Goal: Obtain resource: Obtain resource

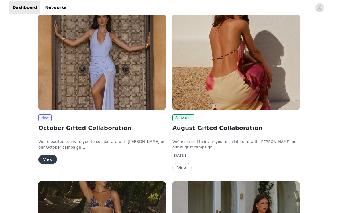
scroll to position [37, 0]
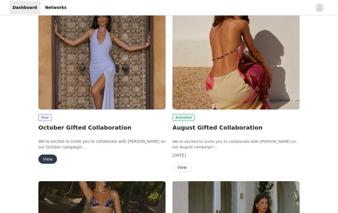
click at [48, 155] on button "View" at bounding box center [47, 159] width 19 height 9
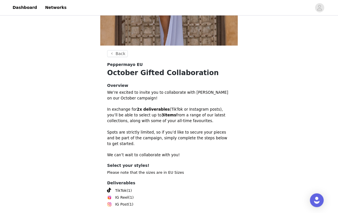
scroll to position [141, 0]
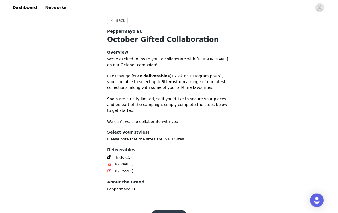
click at [169, 211] on button "Get Started" at bounding box center [169, 218] width 38 height 14
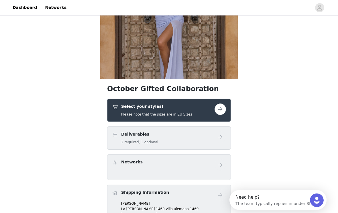
scroll to position [75, 0]
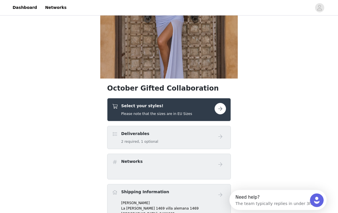
click at [133, 111] on div "Select your styles! Please note that the sizes are in EU Sizes" at bounding box center [156, 109] width 71 height 13
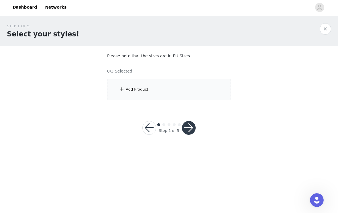
click at [127, 96] on div "Add Product" at bounding box center [169, 90] width 124 height 22
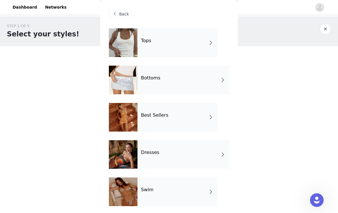
click at [155, 44] on div "Tops" at bounding box center [178, 43] width 80 height 29
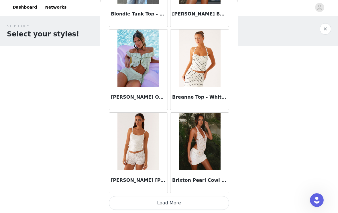
scroll to position [665, 0]
click at [207, 202] on button "Load More" at bounding box center [169, 203] width 120 height 14
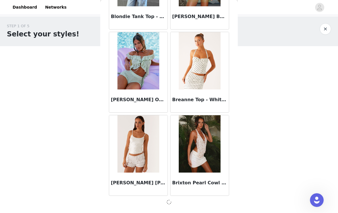
scroll to position [662, 0]
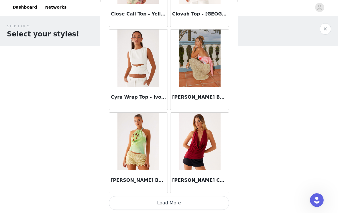
click at [217, 201] on button "Load More" at bounding box center [169, 203] width 120 height 14
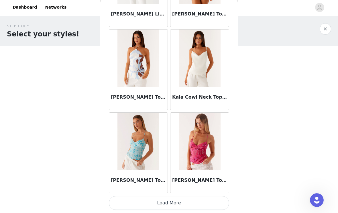
click at [206, 201] on button "Load More" at bounding box center [169, 203] width 120 height 14
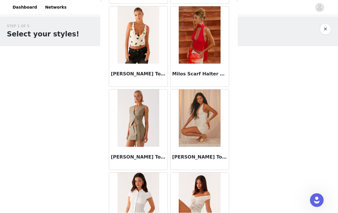
scroll to position [3023, 0]
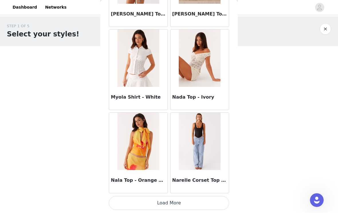
click at [203, 202] on button "Load More" at bounding box center [169, 203] width 120 height 14
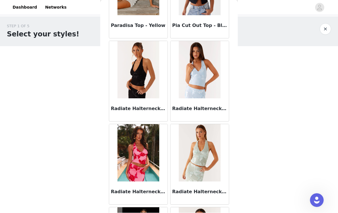
scroll to position [3815, 0]
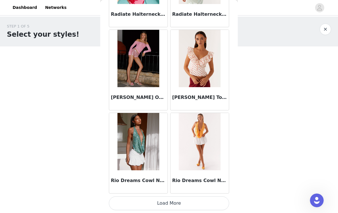
click at [158, 210] on button "Load More" at bounding box center [169, 203] width 120 height 14
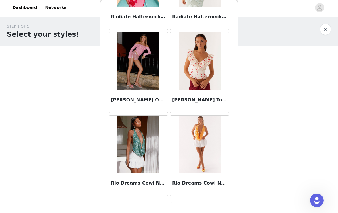
scroll to position [3989, 0]
click at [159, 203] on div at bounding box center [169, 202] width 120 height 7
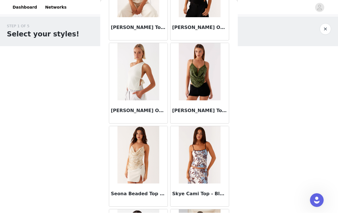
scroll to position [4311, 0]
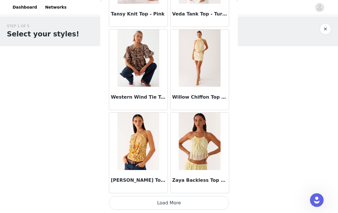
click at [185, 203] on button "Load More" at bounding box center [169, 203] width 120 height 14
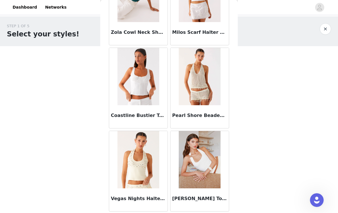
scroll to position [5055, 0]
click at [332, 27] on div "STEP 1 OF 5 Select your styles!" at bounding box center [169, 32] width 338 height 30
click at [324, 32] on button "button" at bounding box center [325, 29] width 11 height 11
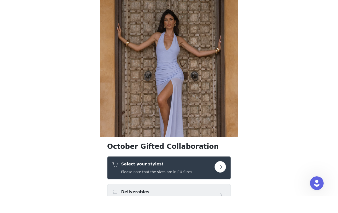
scroll to position [35, 0]
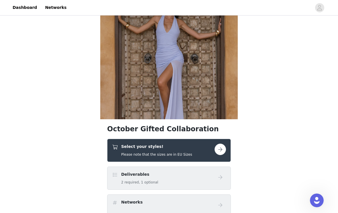
click at [222, 154] on button "button" at bounding box center [220, 149] width 11 height 11
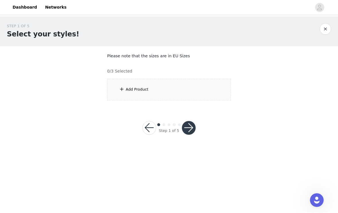
click at [223, 90] on div "Add Product" at bounding box center [169, 90] width 124 height 22
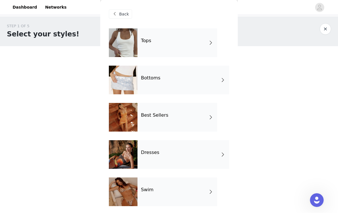
click at [215, 121] on div "Best Sellers" at bounding box center [178, 117] width 80 height 29
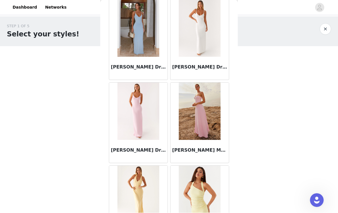
scroll to position [529, 0]
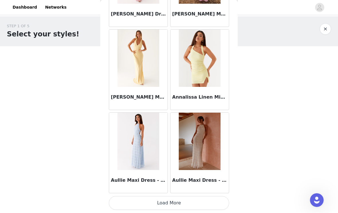
click at [200, 201] on button "Load More" at bounding box center [169, 203] width 120 height 14
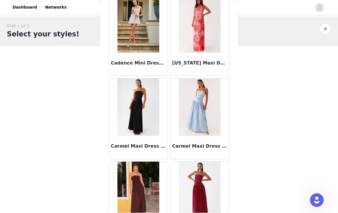
scroll to position [1199, 0]
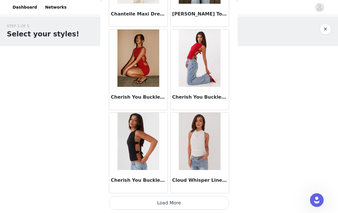
click at [199, 202] on button "Load More" at bounding box center [169, 203] width 120 height 14
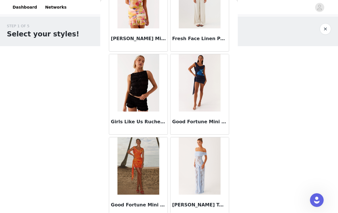
scroll to position [2317, 0]
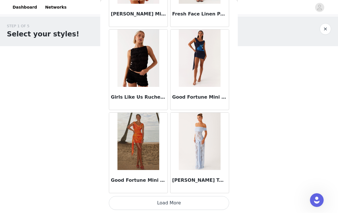
click at [203, 200] on button "Load More" at bounding box center [169, 203] width 120 height 14
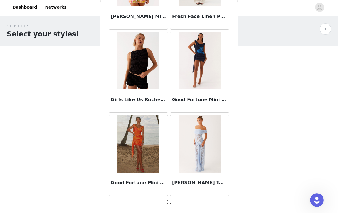
scroll to position [2326, 0]
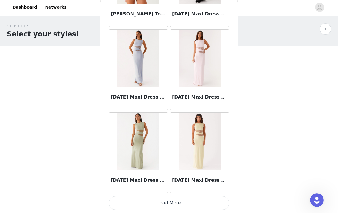
click at [200, 200] on button "Load More" at bounding box center [169, 203] width 120 height 14
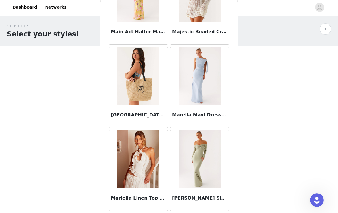
scroll to position [3642, 0]
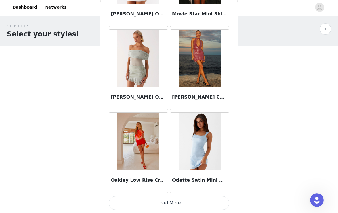
click at [201, 201] on button "Load More" at bounding box center [169, 203] width 120 height 14
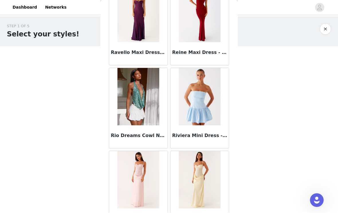
scroll to position [4705, 0]
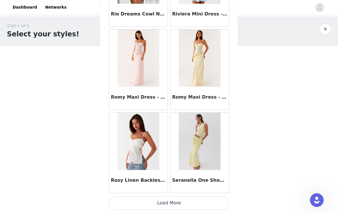
click at [199, 203] on button "Load More" at bounding box center [169, 203] width 120 height 14
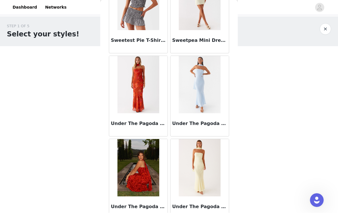
scroll to position [5297, 0]
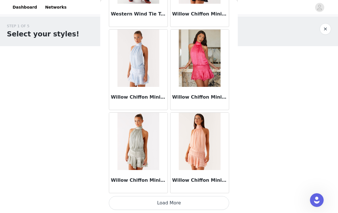
click at [201, 202] on button "Load More" at bounding box center [169, 203] width 120 height 14
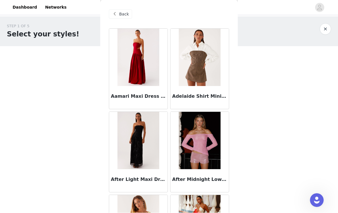
scroll to position [0, 0]
click at [120, 14] on span "Back" at bounding box center [124, 14] width 10 height 6
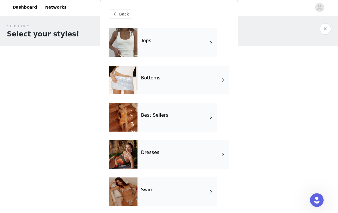
click at [207, 156] on div "Dresses" at bounding box center [184, 155] width 92 height 29
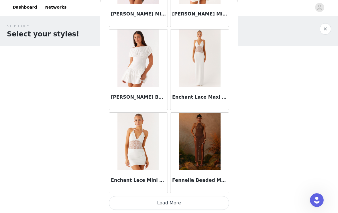
scroll to position [665, 0]
click at [200, 201] on button "Load More" at bounding box center [169, 203] width 120 height 14
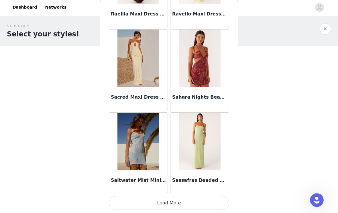
scroll to position [1496, 0]
click at [200, 203] on button "Load More" at bounding box center [169, 203] width 120 height 14
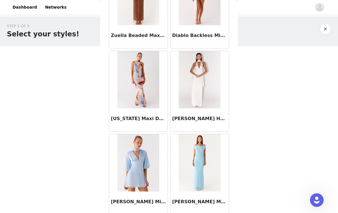
scroll to position [2227, 0]
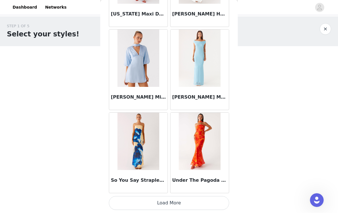
click at [201, 200] on button "Load More" at bounding box center [169, 203] width 120 height 14
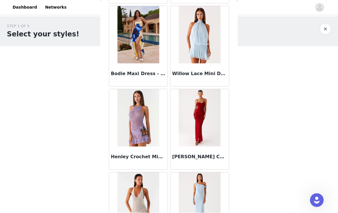
scroll to position [2516, 0]
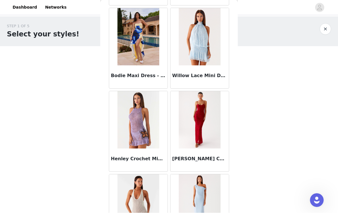
click at [208, 137] on img at bounding box center [200, 120] width 42 height 57
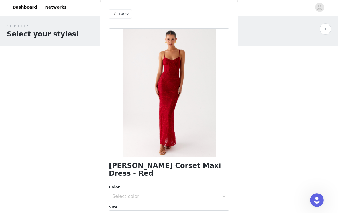
scroll to position [0, 0]
click at [117, 18] on div "Back" at bounding box center [120, 14] width 23 height 9
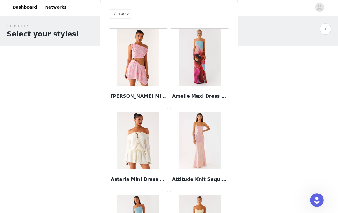
click at [118, 14] on div "Back" at bounding box center [120, 14] width 23 height 9
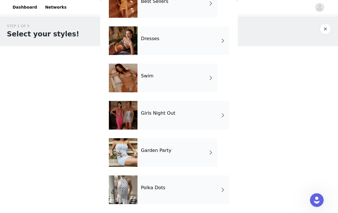
scroll to position [114, 0]
click at [205, 159] on div "Garden Party" at bounding box center [178, 153] width 80 height 29
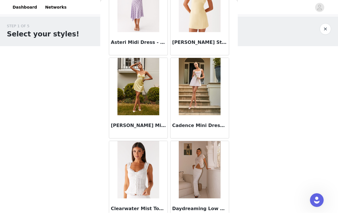
scroll to position [305, 0]
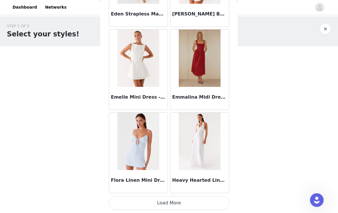
click at [197, 203] on button "Load More" at bounding box center [169, 203] width 120 height 14
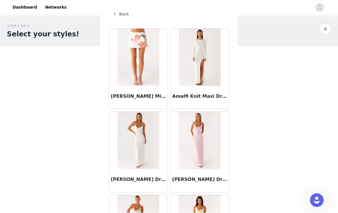
scroll to position [0, 0]
click at [116, 16] on span at bounding box center [114, 14] width 7 height 7
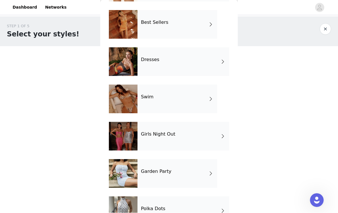
scroll to position [95, 0]
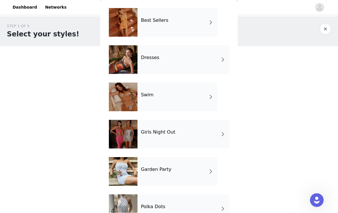
click at [207, 142] on div "Girls Night Out" at bounding box center [184, 134] width 92 height 29
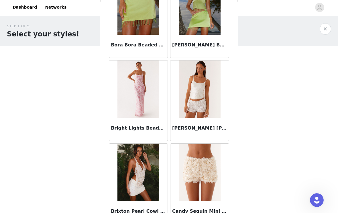
scroll to position [551, 0]
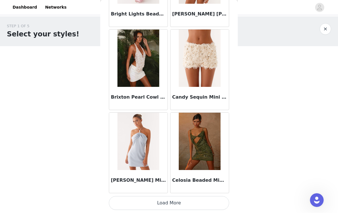
click at [198, 205] on button "Load More" at bounding box center [169, 203] width 120 height 14
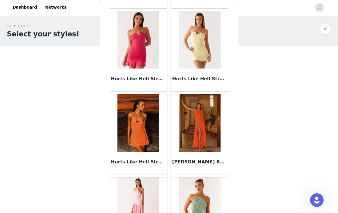
scroll to position [1374, 0]
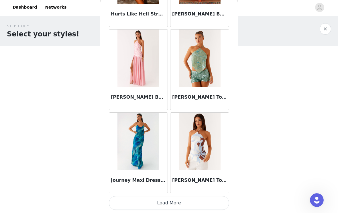
click at [198, 201] on button "Load More" at bounding box center [169, 203] width 120 height 14
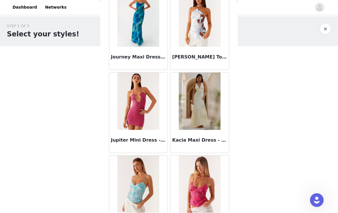
scroll to position [1643, 0]
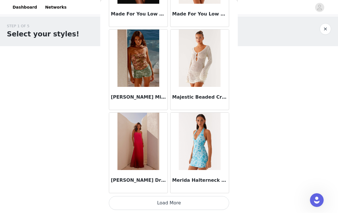
click at [199, 203] on button "Load More" at bounding box center [169, 203] width 120 height 14
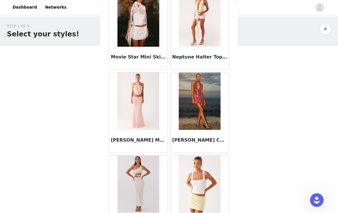
scroll to position [2802, 0]
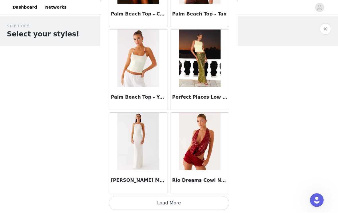
click at [201, 203] on button "Load More" at bounding box center [169, 203] width 120 height 14
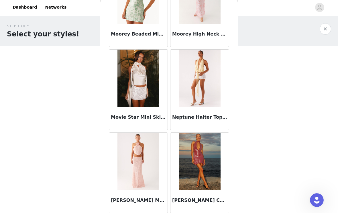
scroll to position [2721, 0]
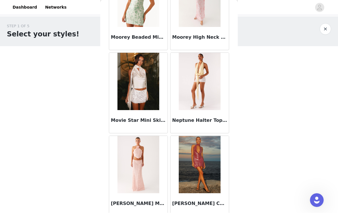
click at [151, 177] on img at bounding box center [139, 164] width 42 height 57
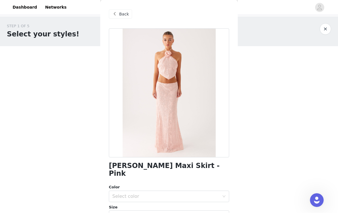
scroll to position [0, 0]
click at [122, 16] on span "Back" at bounding box center [124, 14] width 10 height 6
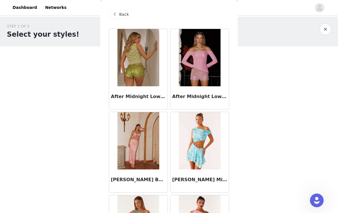
click at [116, 13] on span at bounding box center [114, 14] width 7 height 7
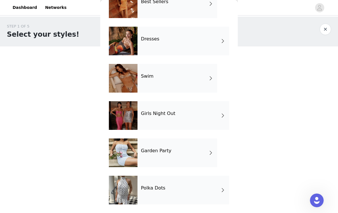
scroll to position [114, 0]
click at [192, 195] on div "Polka Dots" at bounding box center [184, 190] width 92 height 29
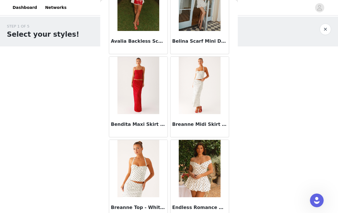
scroll to position [70, 0]
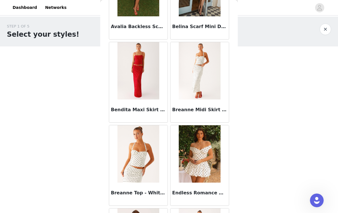
click at [211, 153] on img at bounding box center [200, 153] width 42 height 57
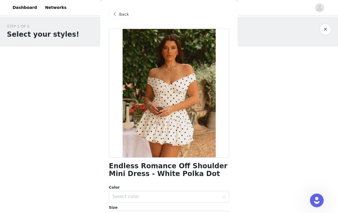
scroll to position [0, 0]
click at [120, 14] on span "Back" at bounding box center [124, 14] width 10 height 6
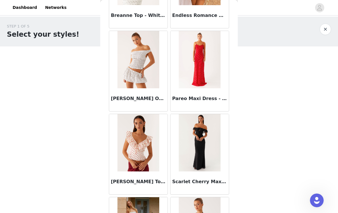
scroll to position [240, 0]
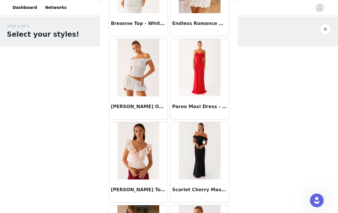
click at [200, 191] on h3 "Scarlet Cherry Maxi Dress - Black Polka Dot" at bounding box center [199, 189] width 55 height 7
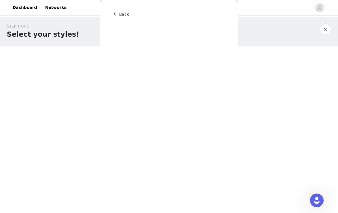
scroll to position [0, 0]
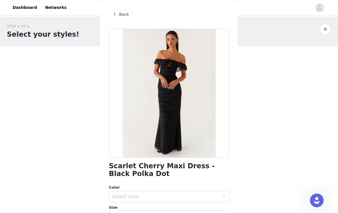
click at [116, 16] on span at bounding box center [114, 14] width 7 height 7
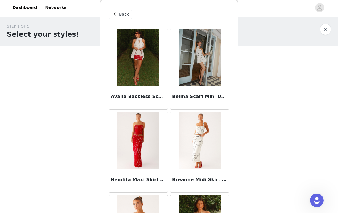
click at [115, 17] on span at bounding box center [114, 14] width 7 height 7
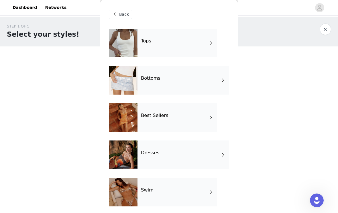
click at [220, 88] on div "Bottoms" at bounding box center [184, 80] width 92 height 29
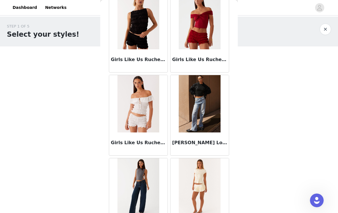
scroll to position [638, 0]
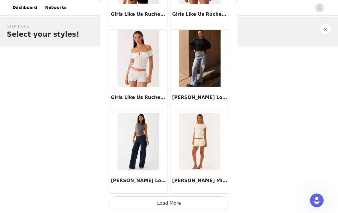
click at [196, 201] on button "Load More" at bounding box center [169, 203] width 120 height 14
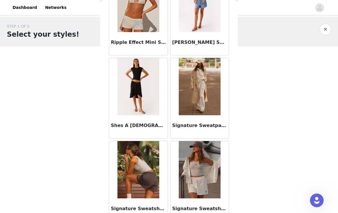
scroll to position [1469, 0]
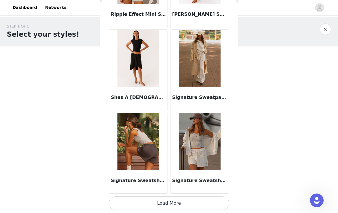
click at [195, 201] on button "Load More" at bounding box center [169, 203] width 120 height 14
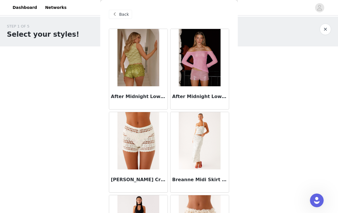
scroll to position [0, 0]
click at [112, 11] on span at bounding box center [114, 14] width 7 height 7
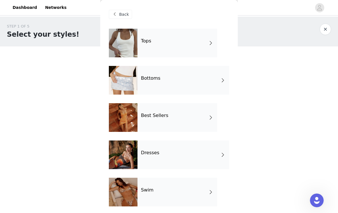
click at [198, 191] on div "Swim" at bounding box center [178, 192] width 80 height 29
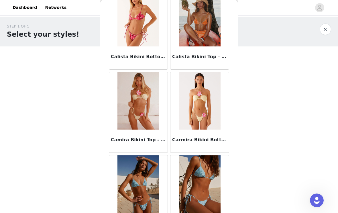
scroll to position [543, 0]
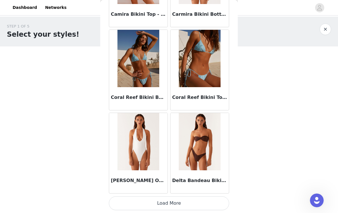
click at [192, 205] on button "Load More" at bounding box center [169, 203] width 120 height 14
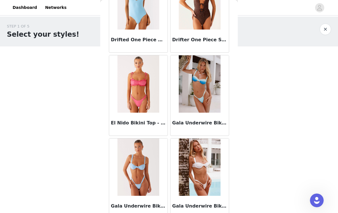
scroll to position [1059, 0]
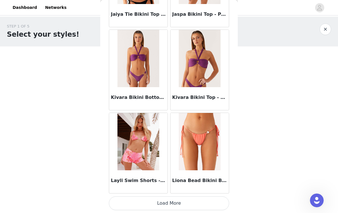
click at [196, 202] on button "Load More" at bounding box center [169, 203] width 120 height 14
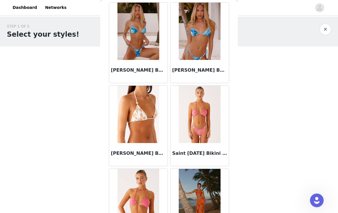
scroll to position [2117, 0]
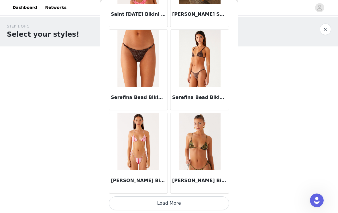
click at [196, 202] on button "Load More" at bounding box center [169, 203] width 120 height 14
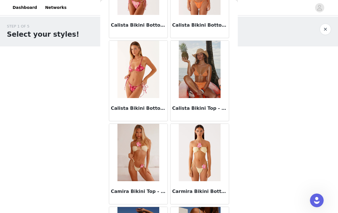
scroll to position [486, 0]
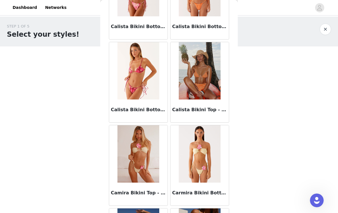
click at [206, 160] on img at bounding box center [200, 153] width 42 height 57
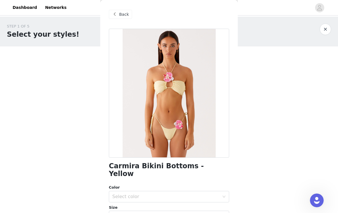
scroll to position [0, 0]
click at [122, 18] on div "Back" at bounding box center [120, 14] width 23 height 9
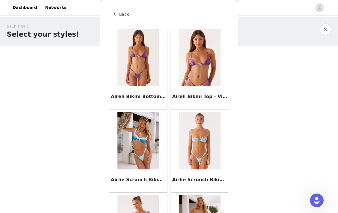
click at [125, 13] on span "Back" at bounding box center [124, 14] width 10 height 6
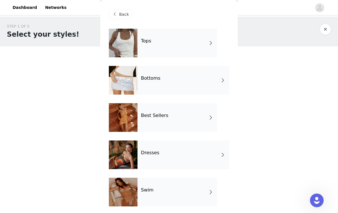
click at [140, 49] on div "Tops" at bounding box center [178, 43] width 80 height 29
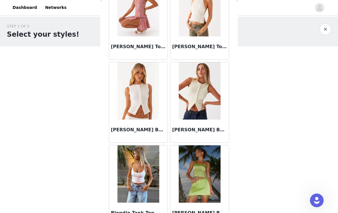
scroll to position [466, 0]
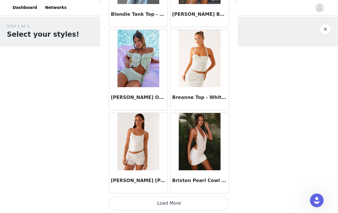
click at [192, 202] on button "Load More" at bounding box center [169, 203] width 120 height 14
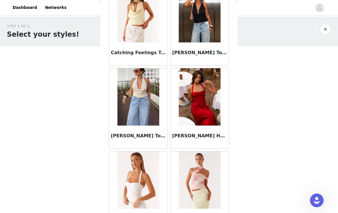
scroll to position [1126, 0]
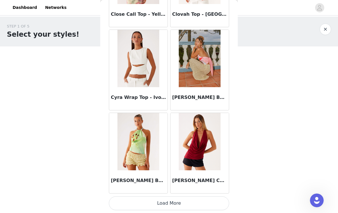
click at [194, 202] on button "Load More" at bounding box center [169, 203] width 120 height 14
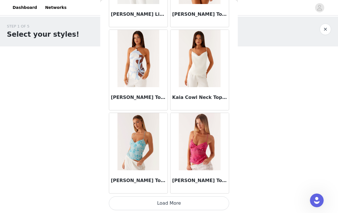
click at [194, 203] on button "Load More" at bounding box center [169, 203] width 120 height 14
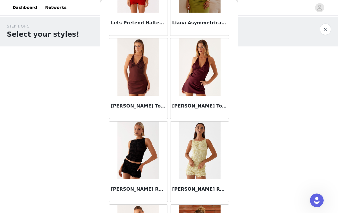
scroll to position [2819, 0]
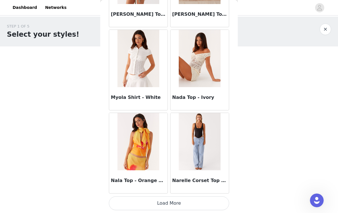
click at [197, 204] on button "Load More" at bounding box center [169, 203] width 120 height 14
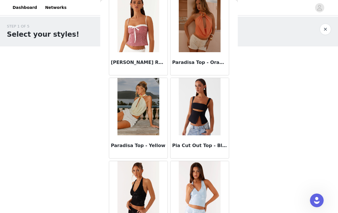
scroll to position [3681, 0]
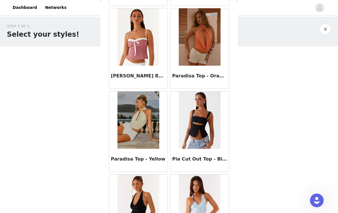
click at [148, 159] on h3 "Paradisa Top - Yellow" at bounding box center [138, 159] width 55 height 7
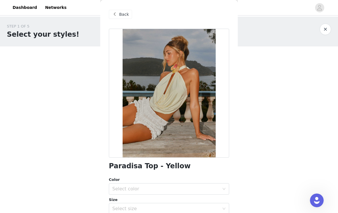
scroll to position [0, 0]
